Goal: Navigation & Orientation: Find specific page/section

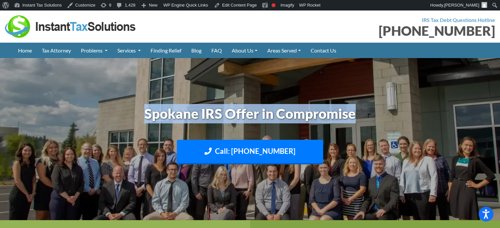
drag, startPoint x: 165, startPoint y: 111, endPoint x: 376, endPoint y: 101, distance: 211.2
click at [376, 101] on div "Spokane IRS Offer in Compromise Call: 509-598-3014 Text: 208-773-2895" at bounding box center [250, 139] width 375 height 77
click at [371, 112] on h1 "Spokane IRS Offer in Compromise" at bounding box center [250, 113] width 365 height 19
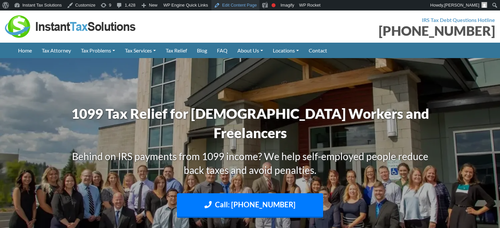
click at [235, 5] on link "Edit Content Page" at bounding box center [235, 5] width 48 height 11
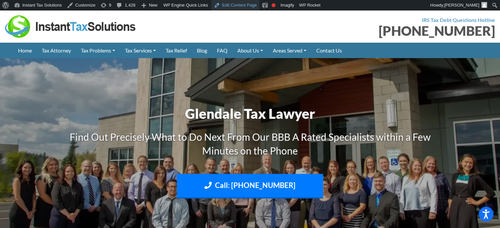
click at [235, 9] on link "Edit Content Page" at bounding box center [235, 5] width 48 height 11
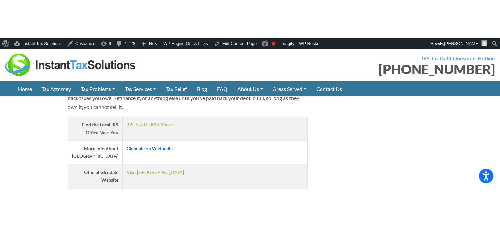
scroll to position [1052, 0]
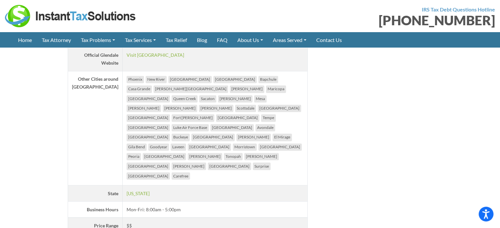
scroll to position [1052, 0]
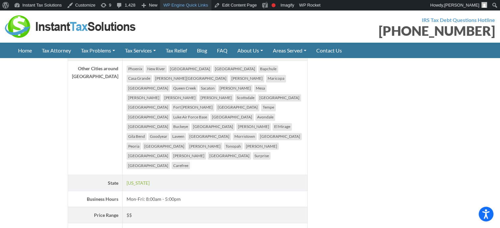
scroll to position [1052, 0]
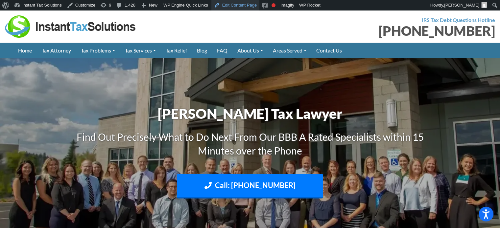
click at [235, 4] on link "Edit Content Page" at bounding box center [235, 5] width 48 height 11
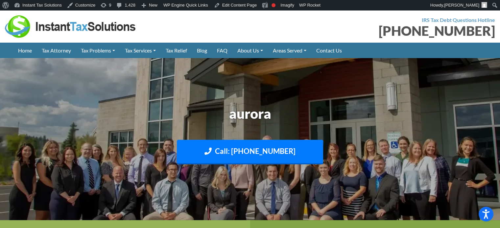
click at [292, 105] on h1 "aurora" at bounding box center [250, 113] width 365 height 19
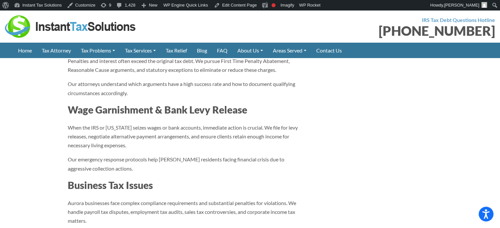
scroll to position [789, 0]
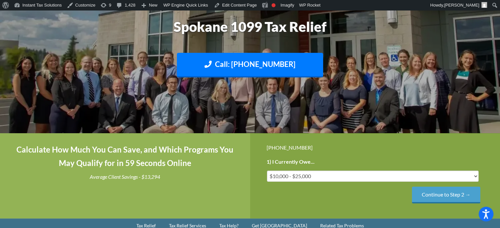
scroll to position [99, 0]
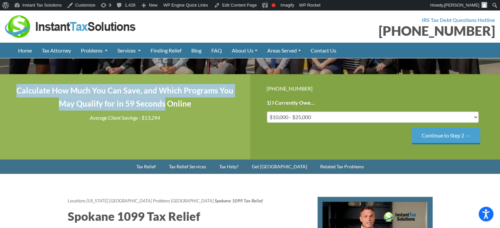
drag, startPoint x: 16, startPoint y: 90, endPoint x: 227, endPoint y: 113, distance: 212.1
click at [227, 111] on h4 "Calculate How Much You Can Save, and Which Programs You May Qualify for in 59 S…" at bounding box center [124, 97] width 217 height 27
click at [202, 105] on h4 "Calculate How Much You Can Save, and Which Programs You May Qualify for in 59 S…" at bounding box center [124, 97] width 217 height 27
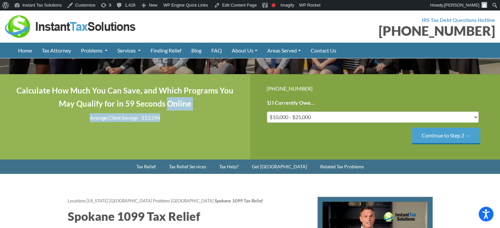
drag, startPoint x: 99, startPoint y: 127, endPoint x: 189, endPoint y: 145, distance: 91.8
click at [186, 145] on div "Calculate How Much You Can Save, and Which Programs You May Qualify for in 59 S…" at bounding box center [125, 116] width 250 height 85
click at [188, 122] on p "Average Client Savings - $13,294" at bounding box center [124, 117] width 217 height 9
